Goal: Transaction & Acquisition: Purchase product/service

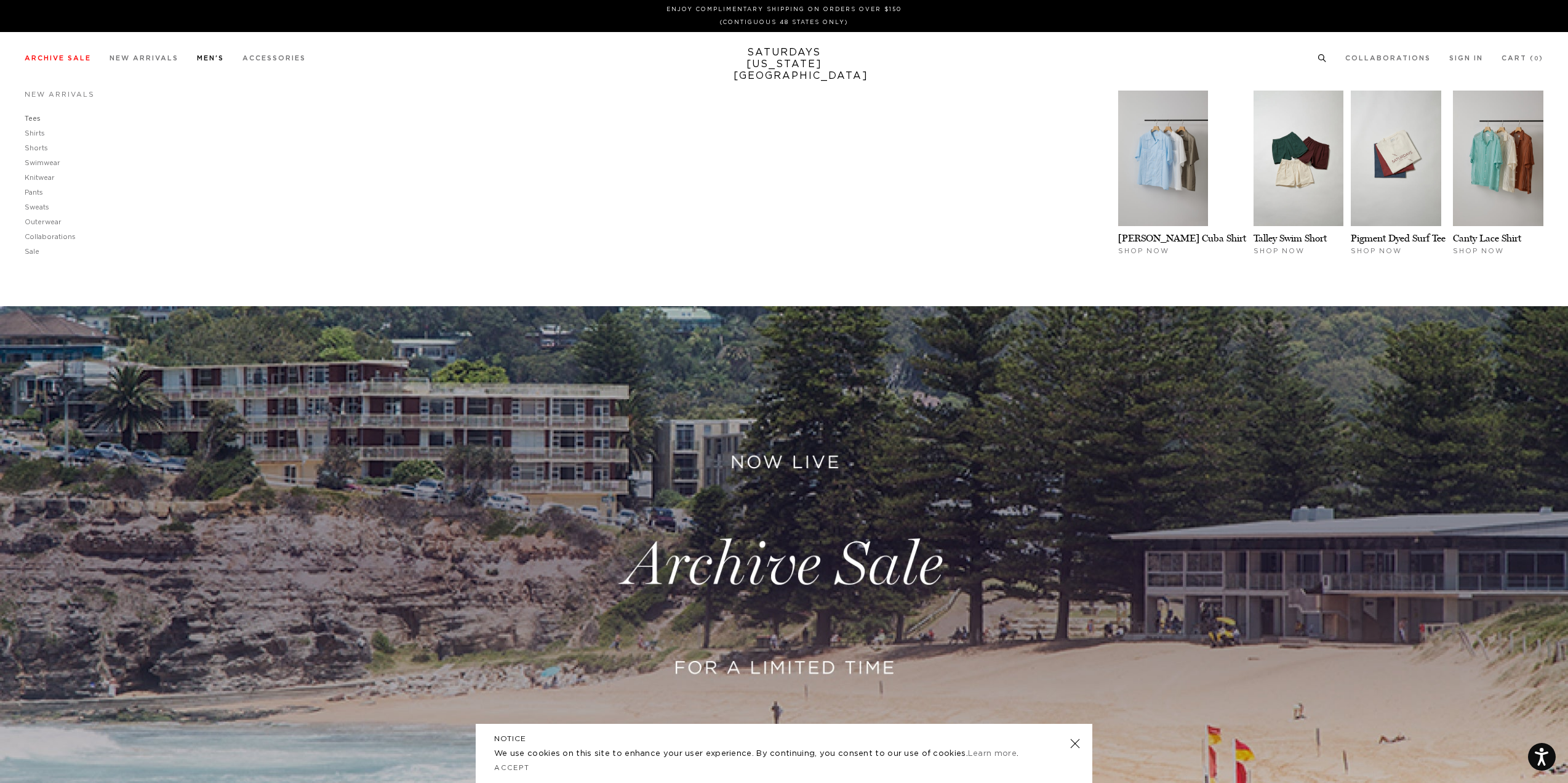
click at [29, 120] on link "Tees" at bounding box center [32, 118] width 16 height 7
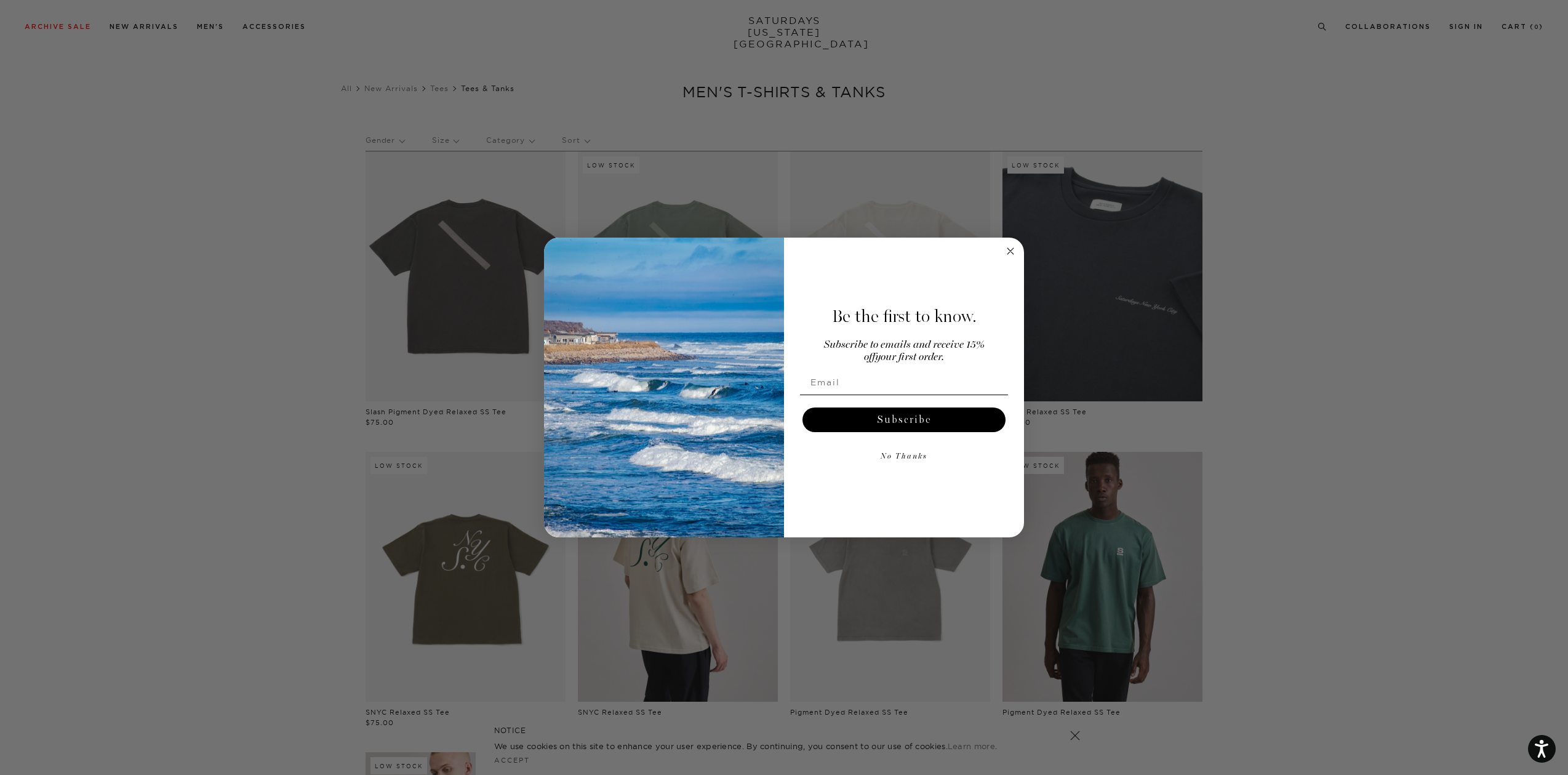
scroll to position [554, 0]
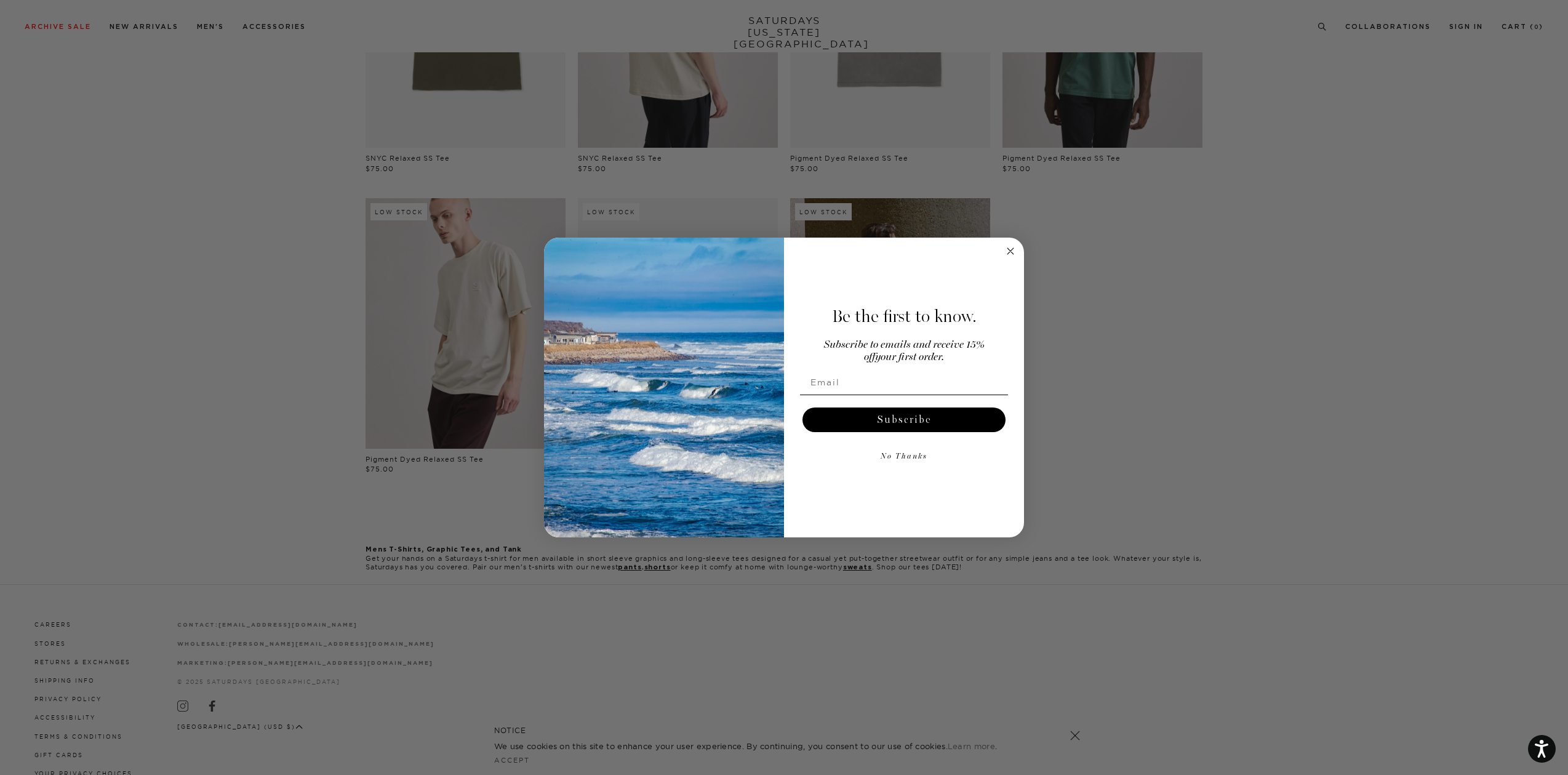
click at [1011, 251] on icon "Close dialog" at bounding box center [1010, 251] width 6 height 6
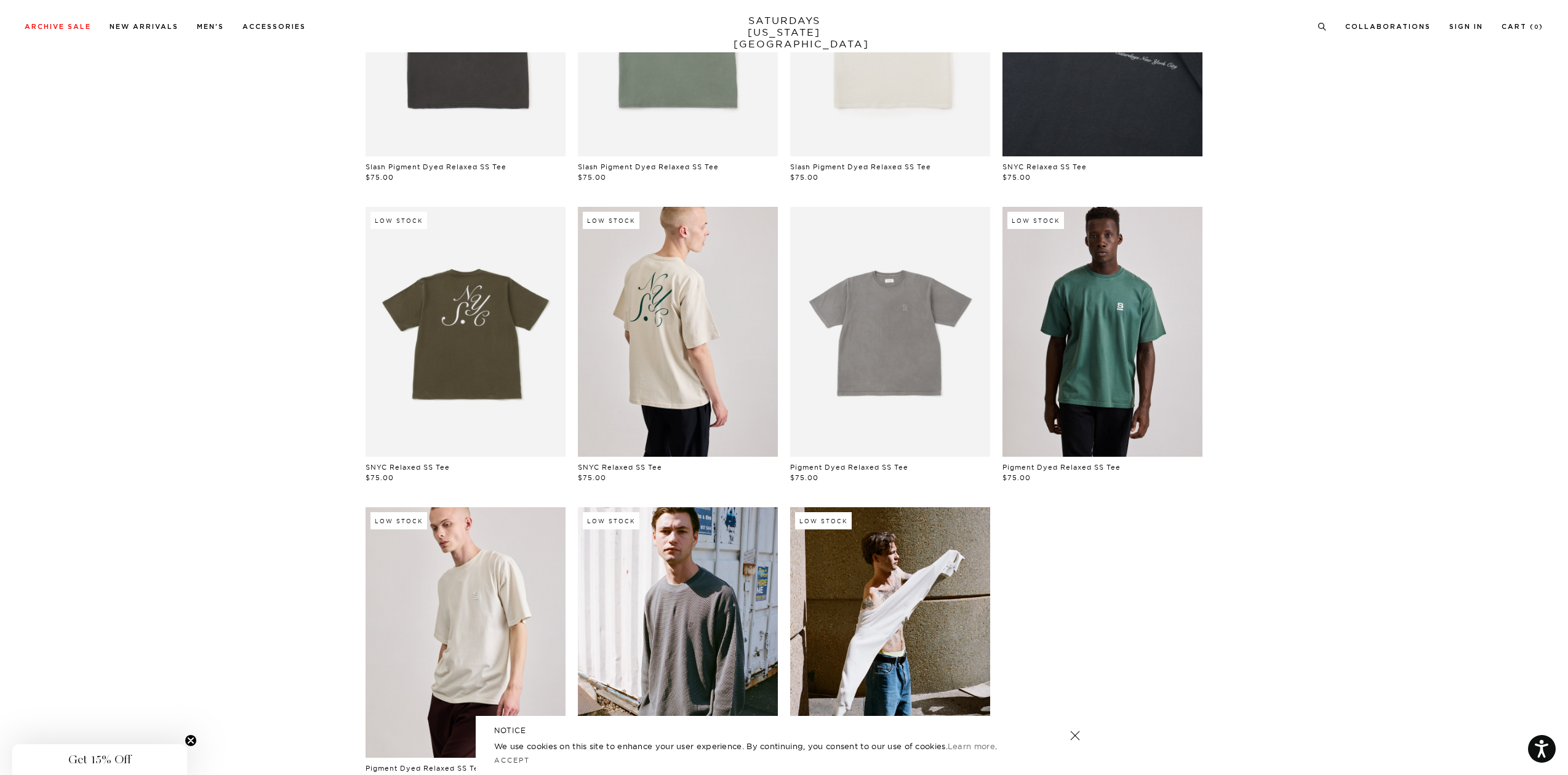
scroll to position [62, 0]
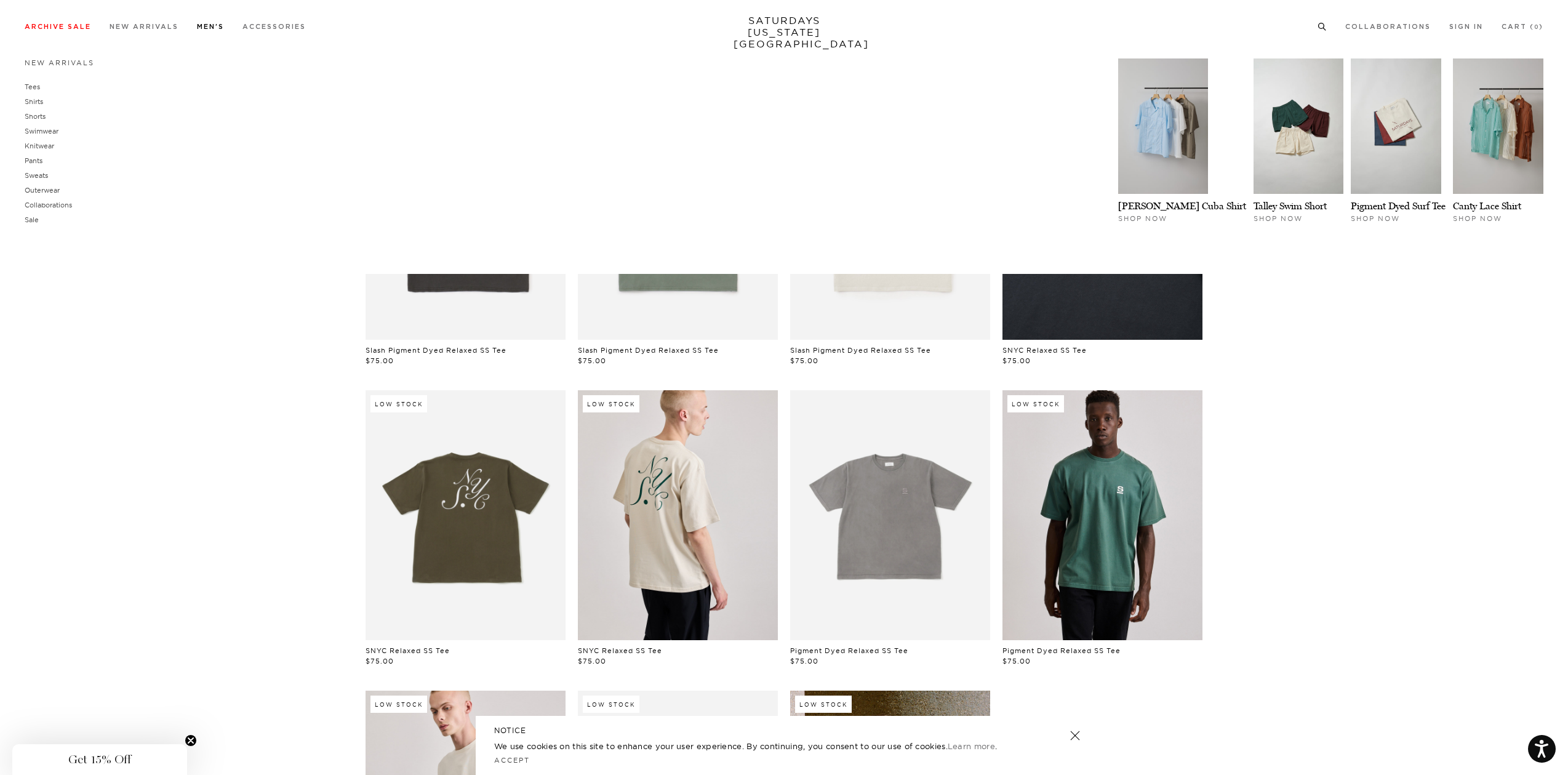
click at [205, 27] on link "Men's" at bounding box center [210, 27] width 27 height 7
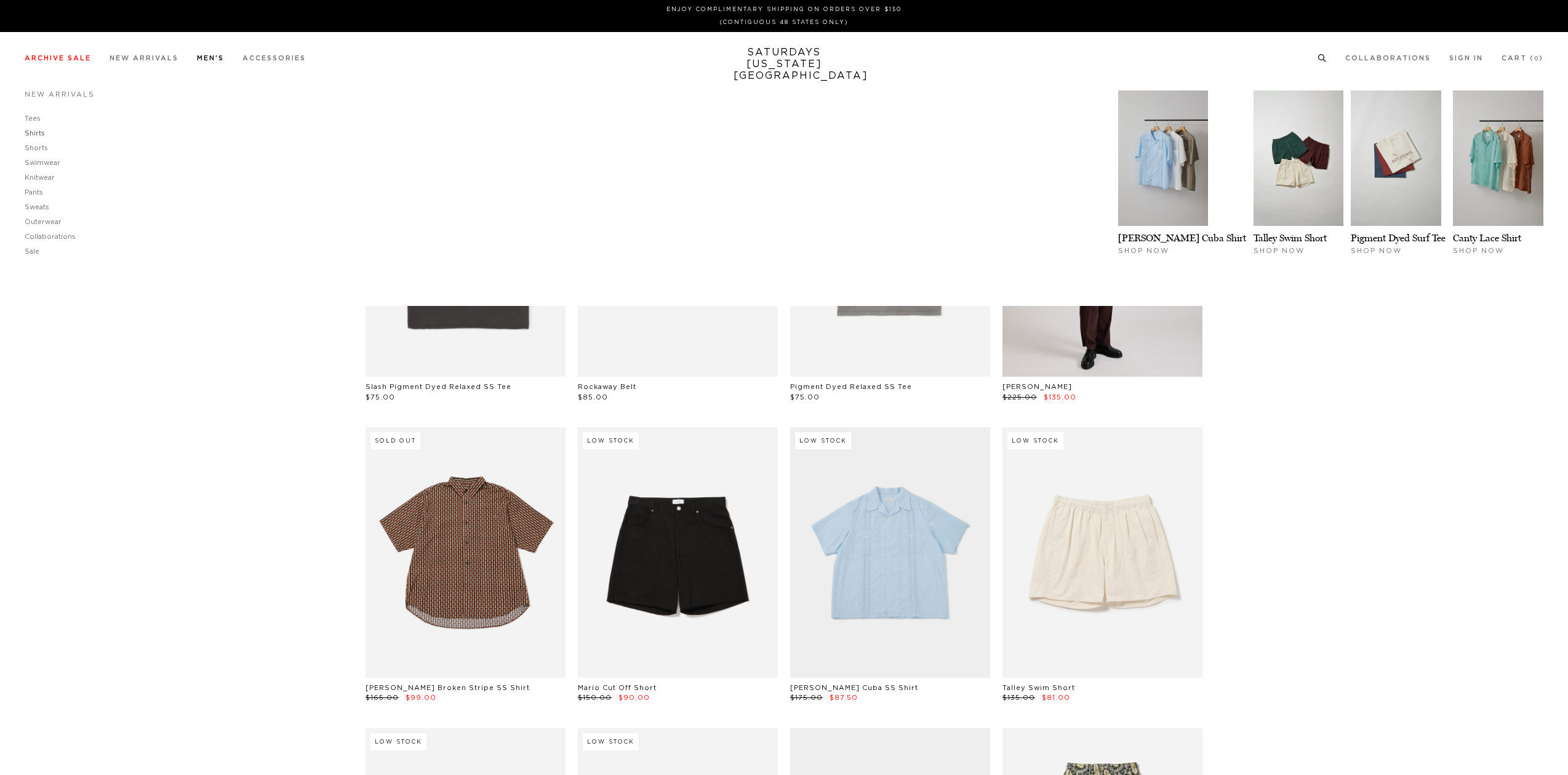
click at [32, 116] on link "Tees" at bounding box center [32, 117] width 16 height 7
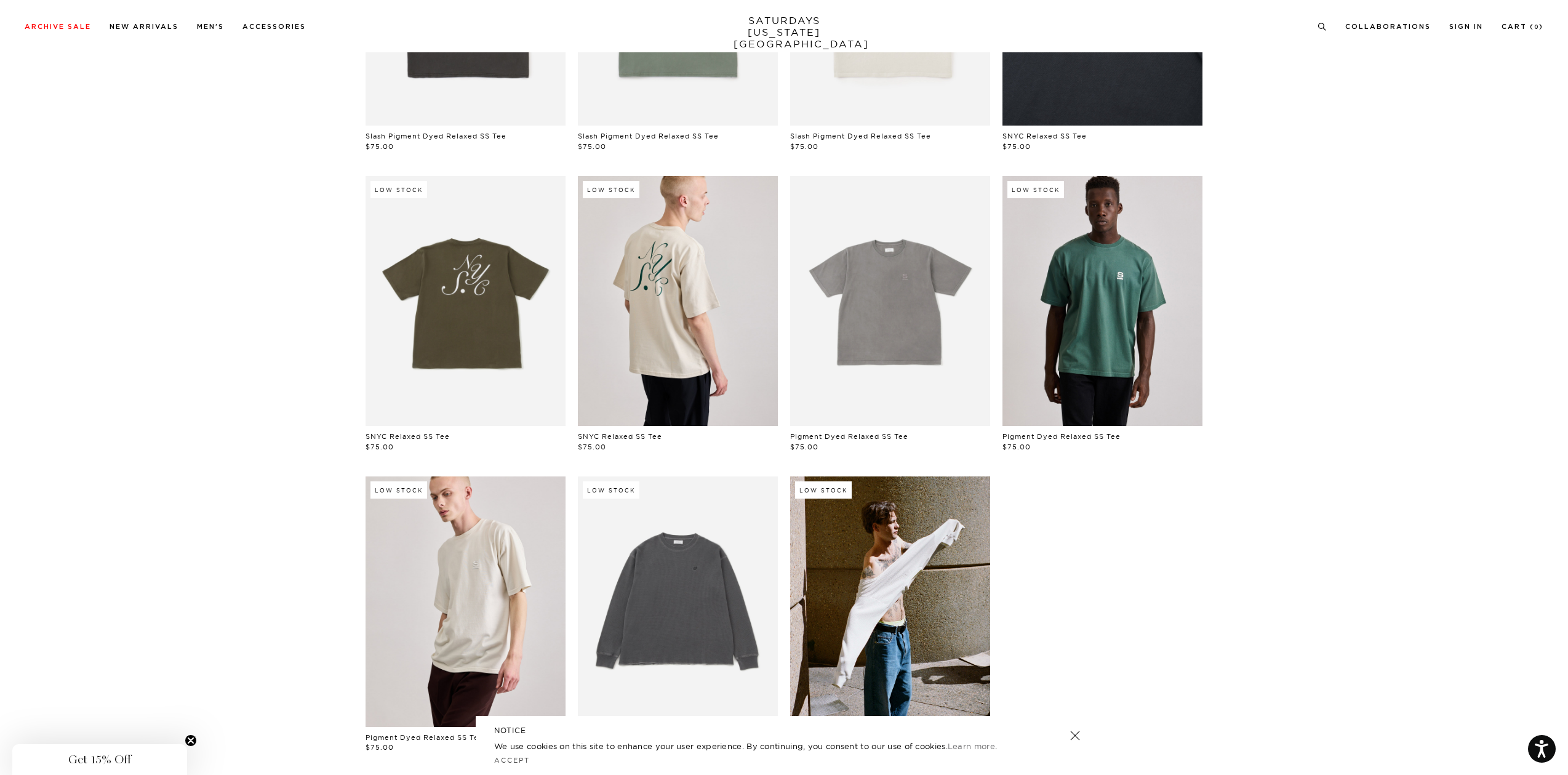
scroll to position [554, 0]
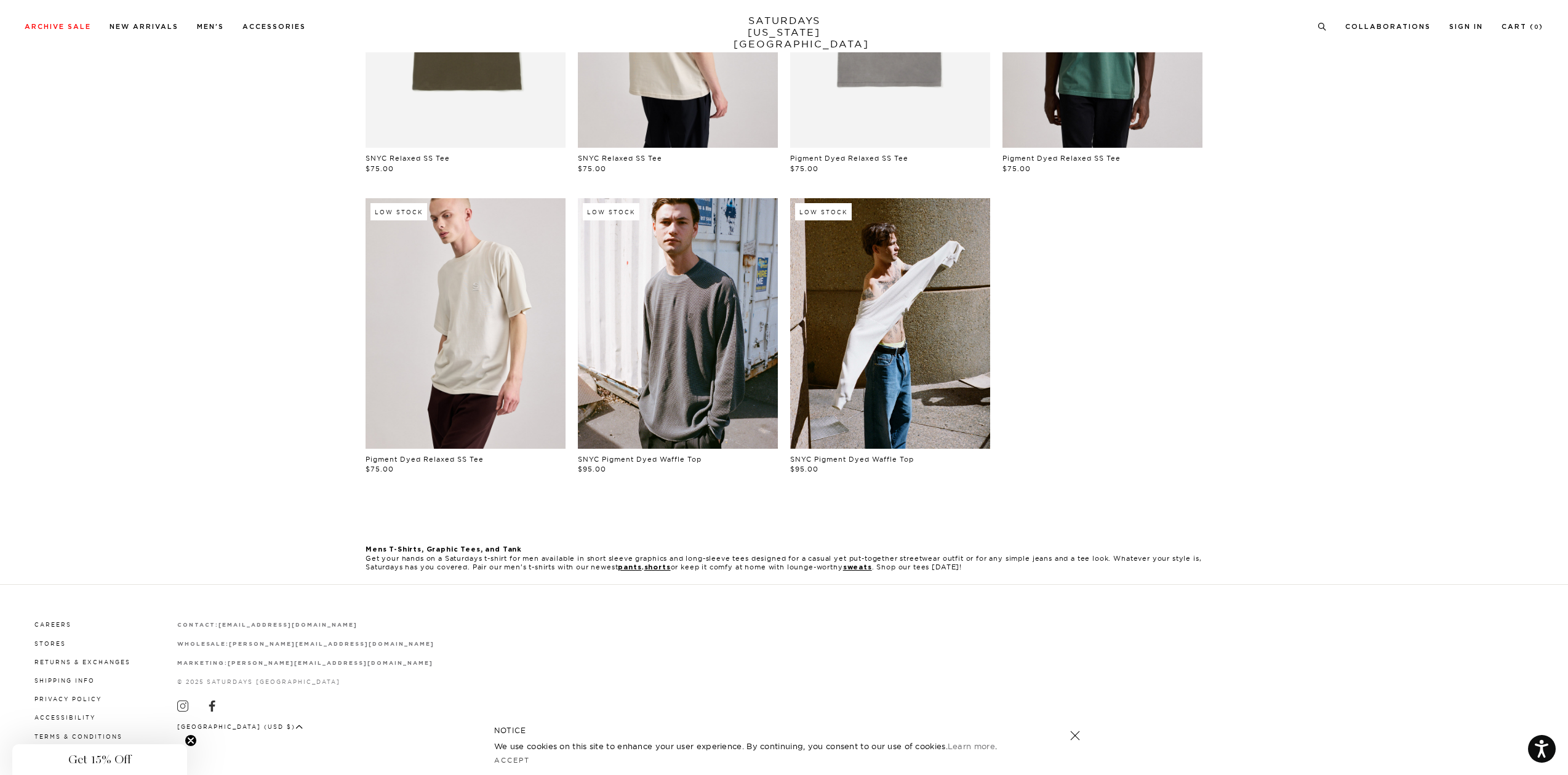
click at [647, 368] on link at bounding box center [677, 323] width 200 height 250
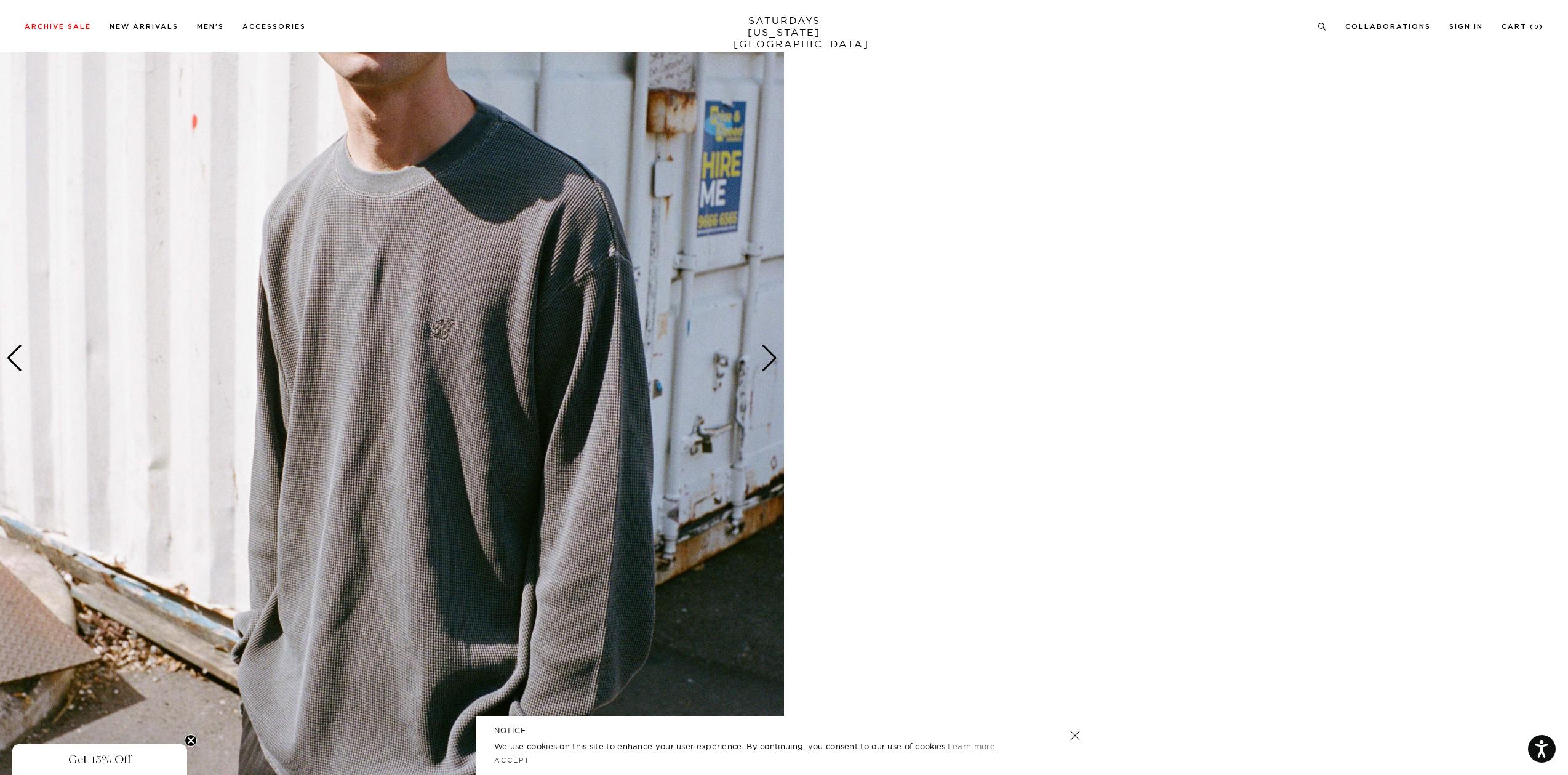
scroll to position [1036, 0]
